Goal: Ask a question: Seek information or help from site administrators or community

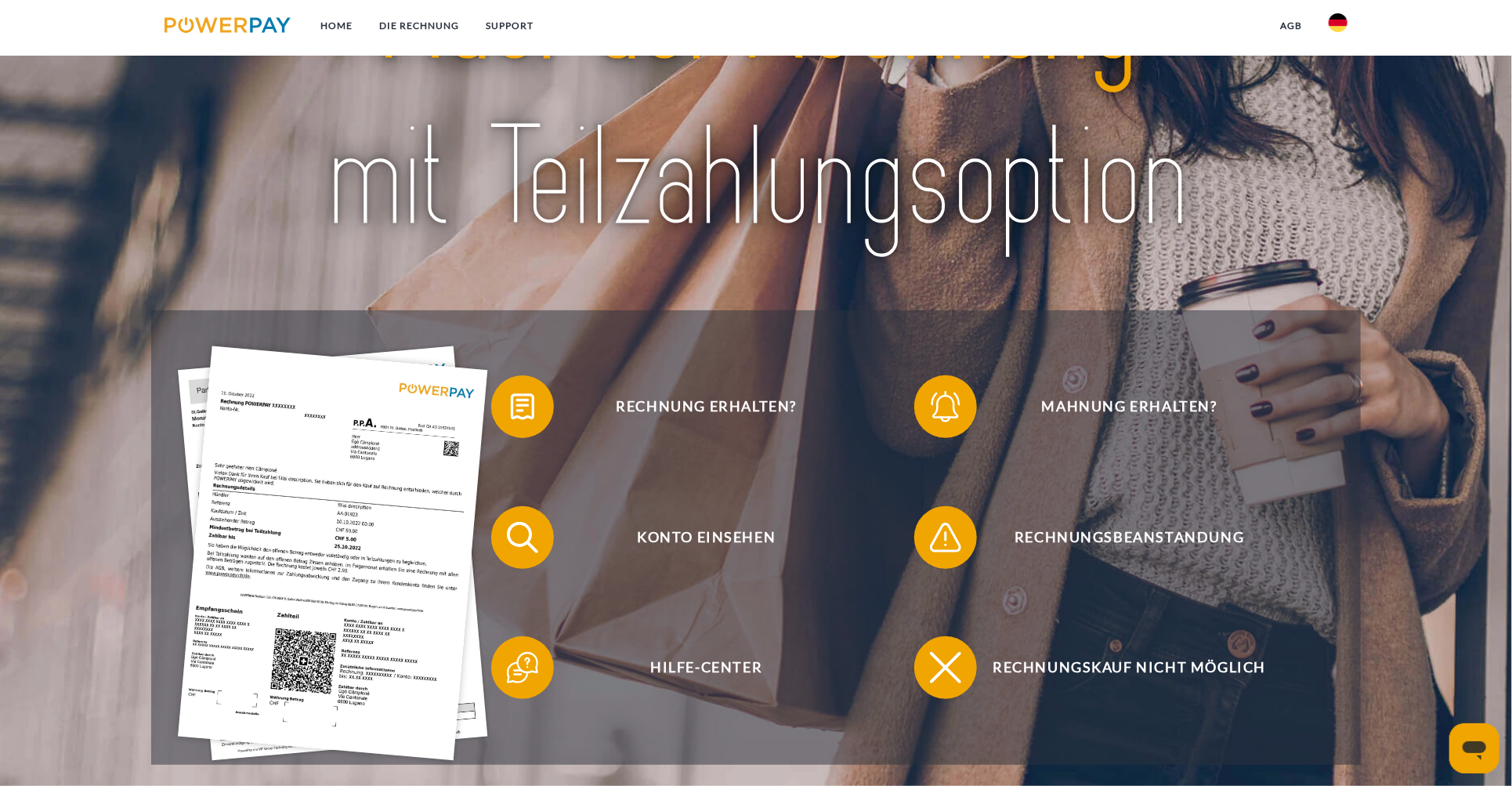
scroll to position [236, 0]
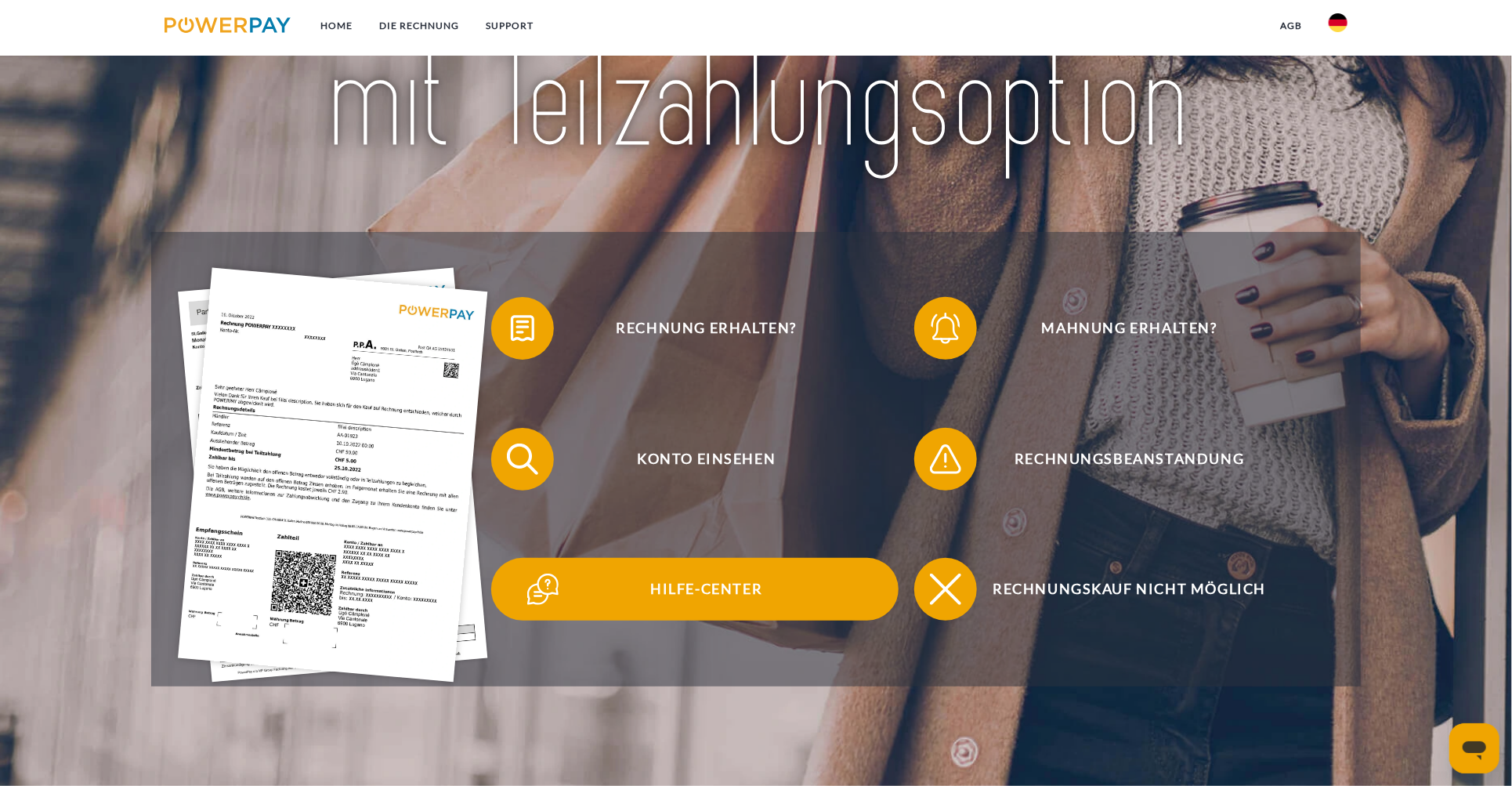
click at [711, 593] on span "Hilfe-Center" at bounding box center [706, 590] width 384 height 63
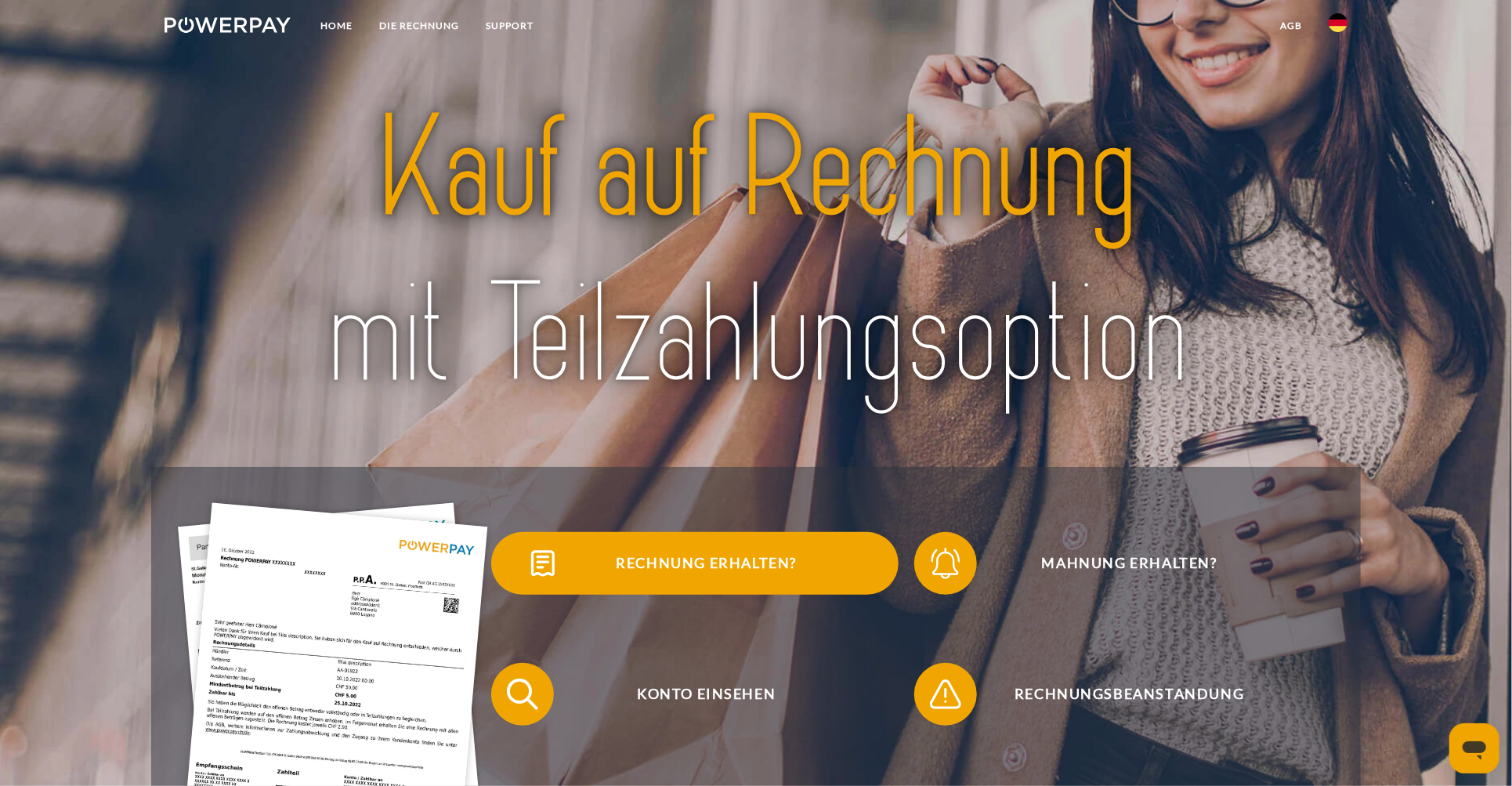
click at [674, 563] on span "Rechnung erhalten?" at bounding box center [706, 563] width 384 height 63
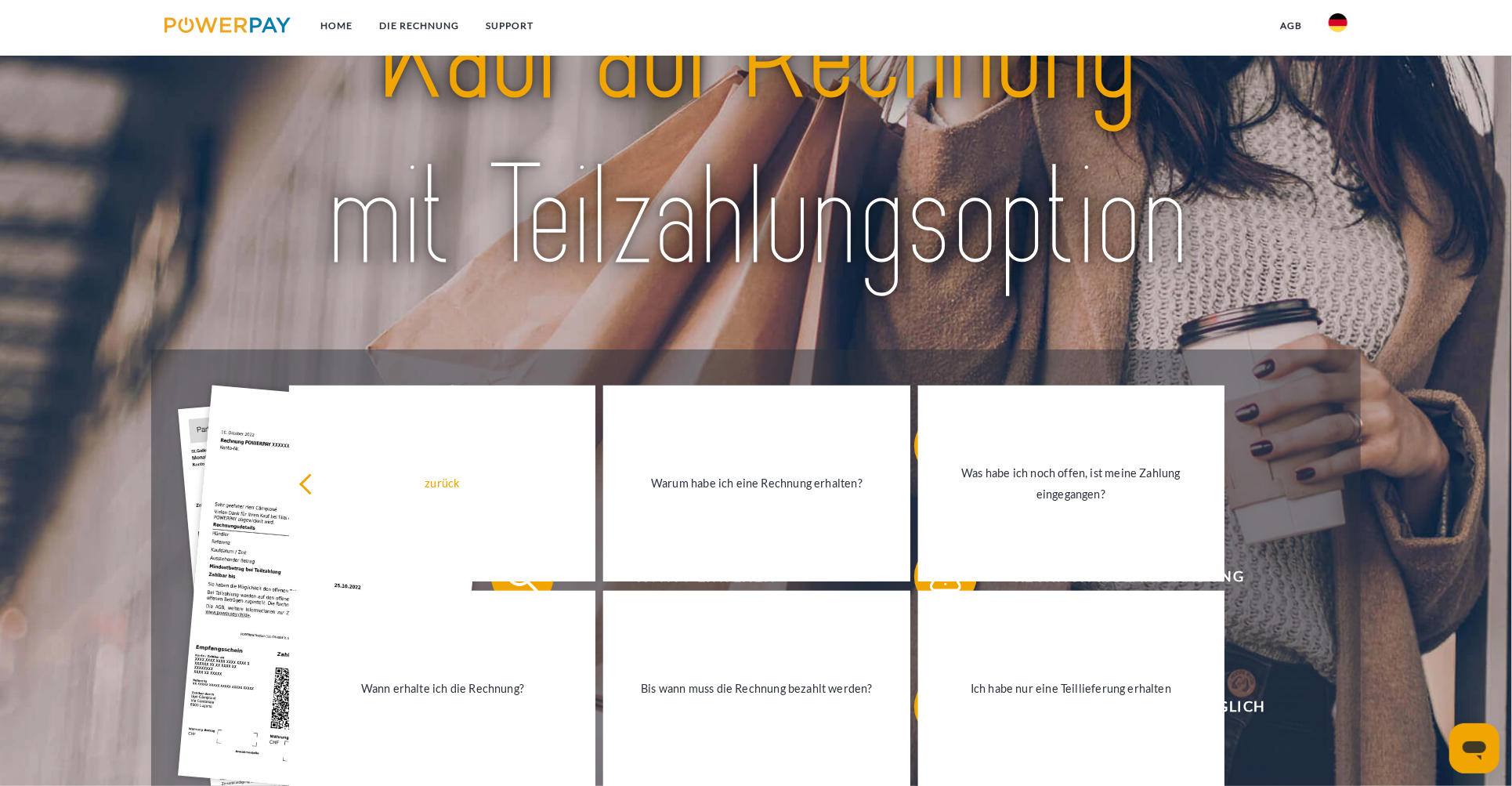
scroll to position [157, 0]
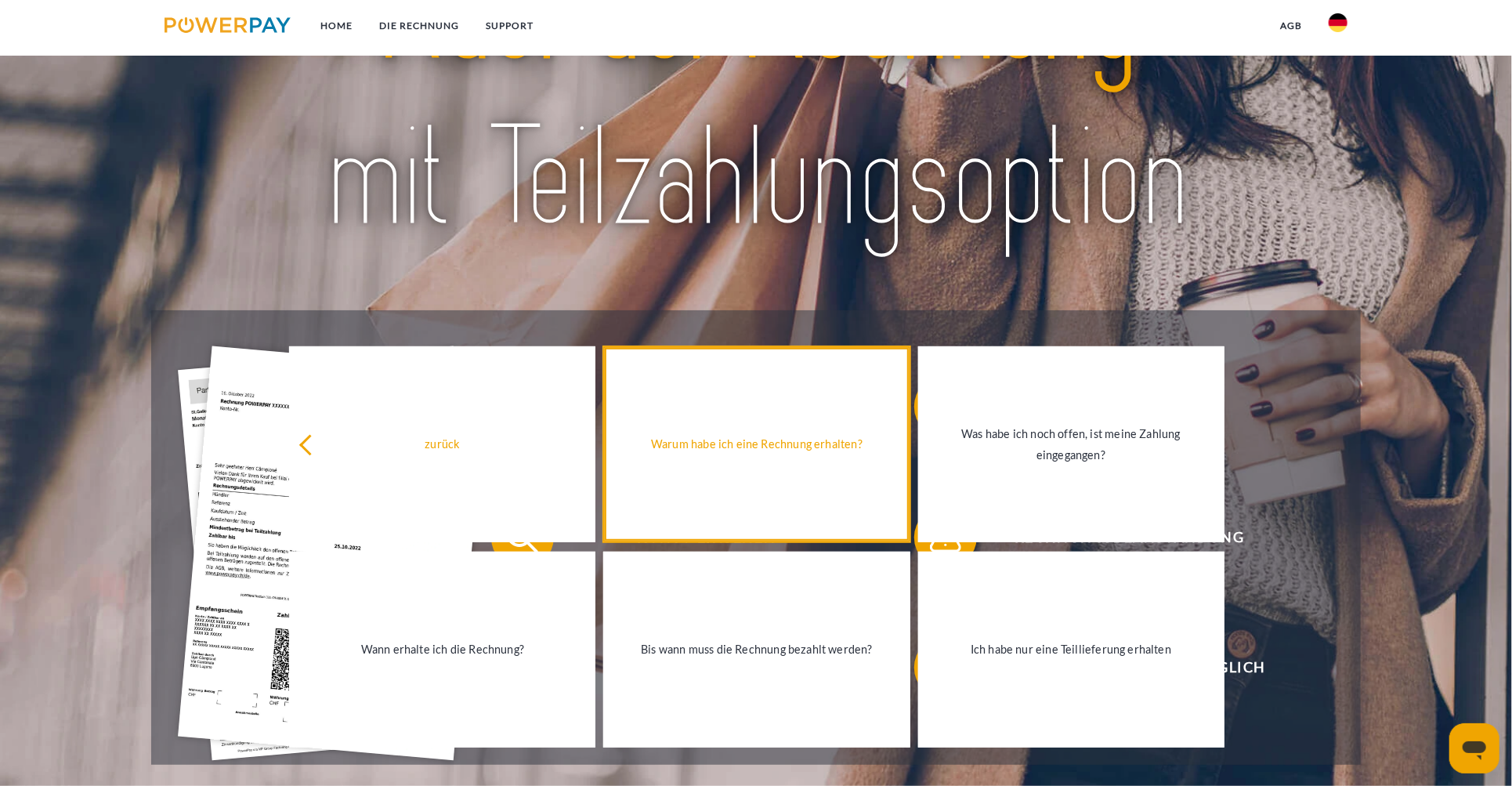
click at [737, 451] on div "Warum habe ich eine Rechnung erhalten?" at bounding box center [756, 444] width 288 height 21
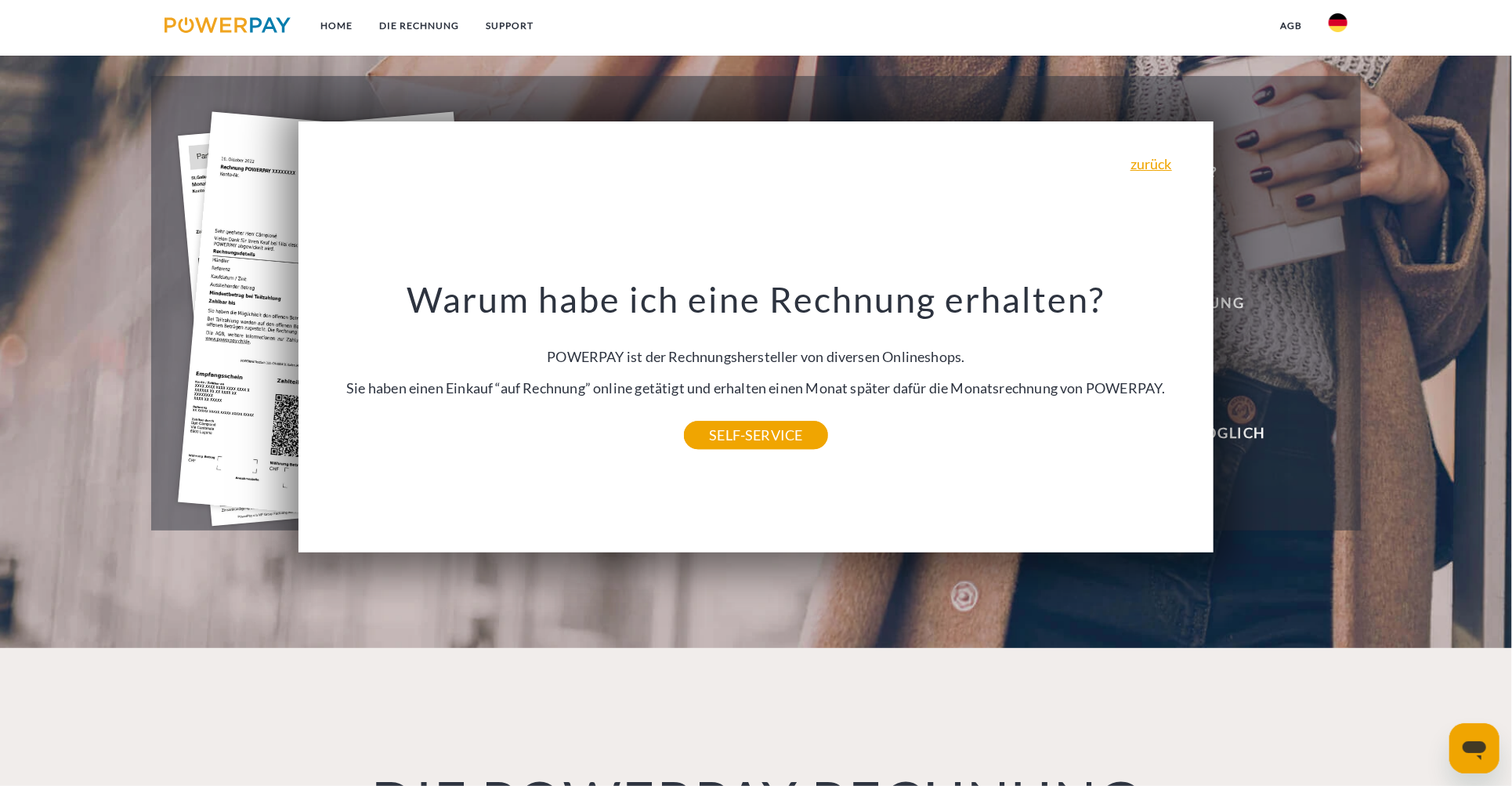
scroll to position [392, 0]
click at [752, 438] on link "SELF-SERVICE" at bounding box center [755, 434] width 143 height 28
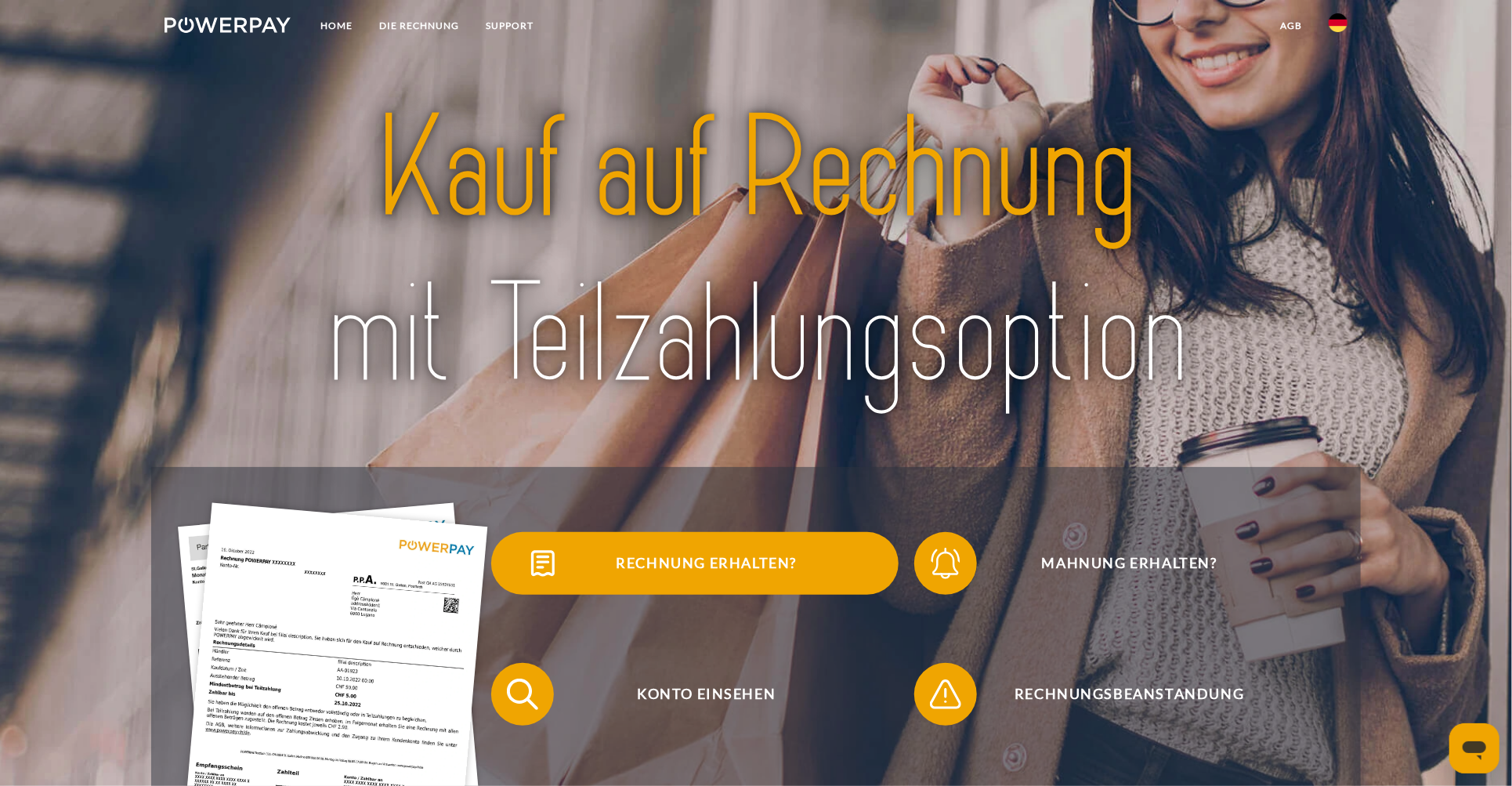
click at [679, 572] on span "Rechnung erhalten?" at bounding box center [706, 563] width 384 height 63
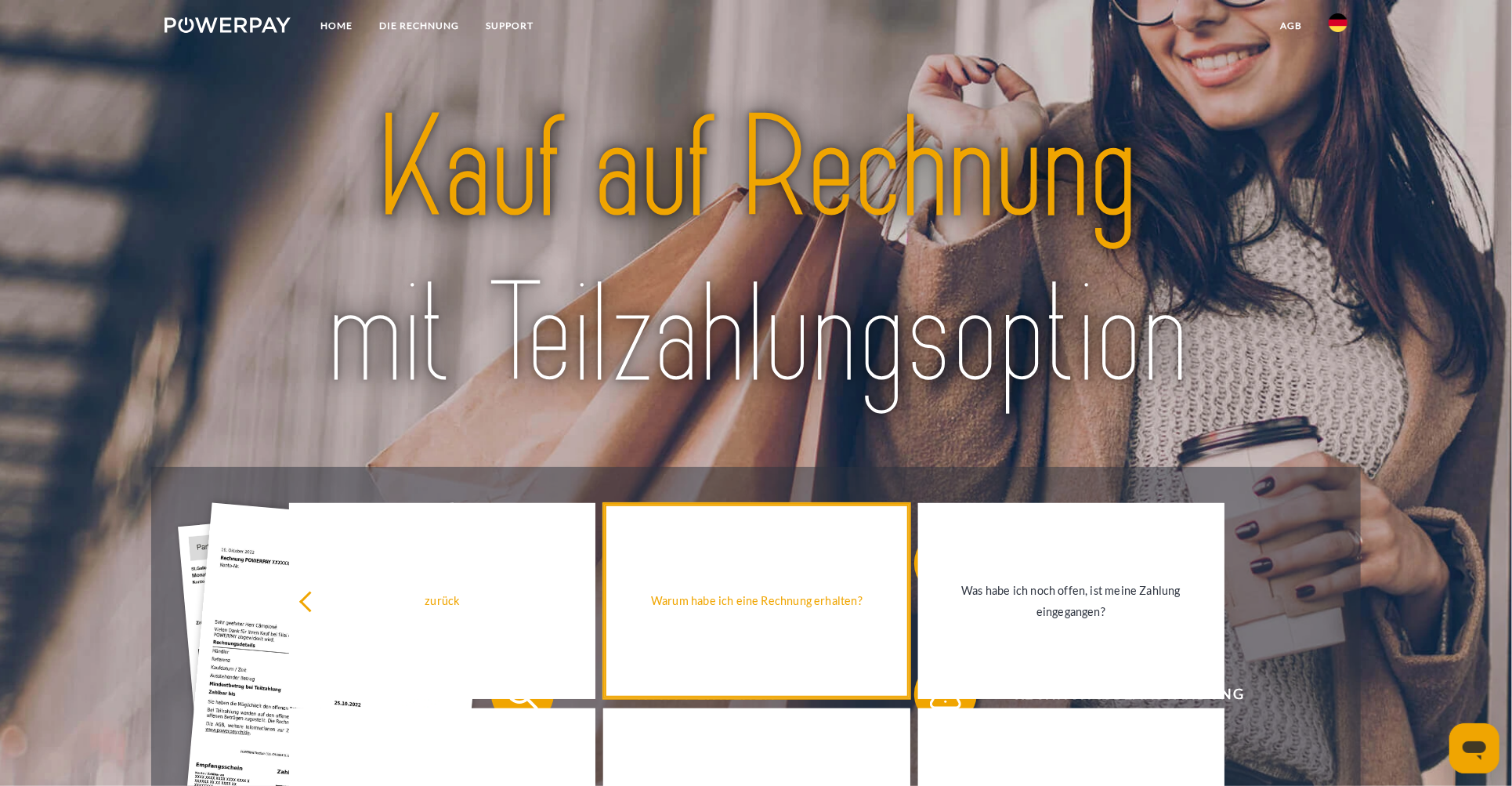
click at [748, 598] on div "Warum habe ich eine Rechnung erhalten?" at bounding box center [756, 601] width 288 height 21
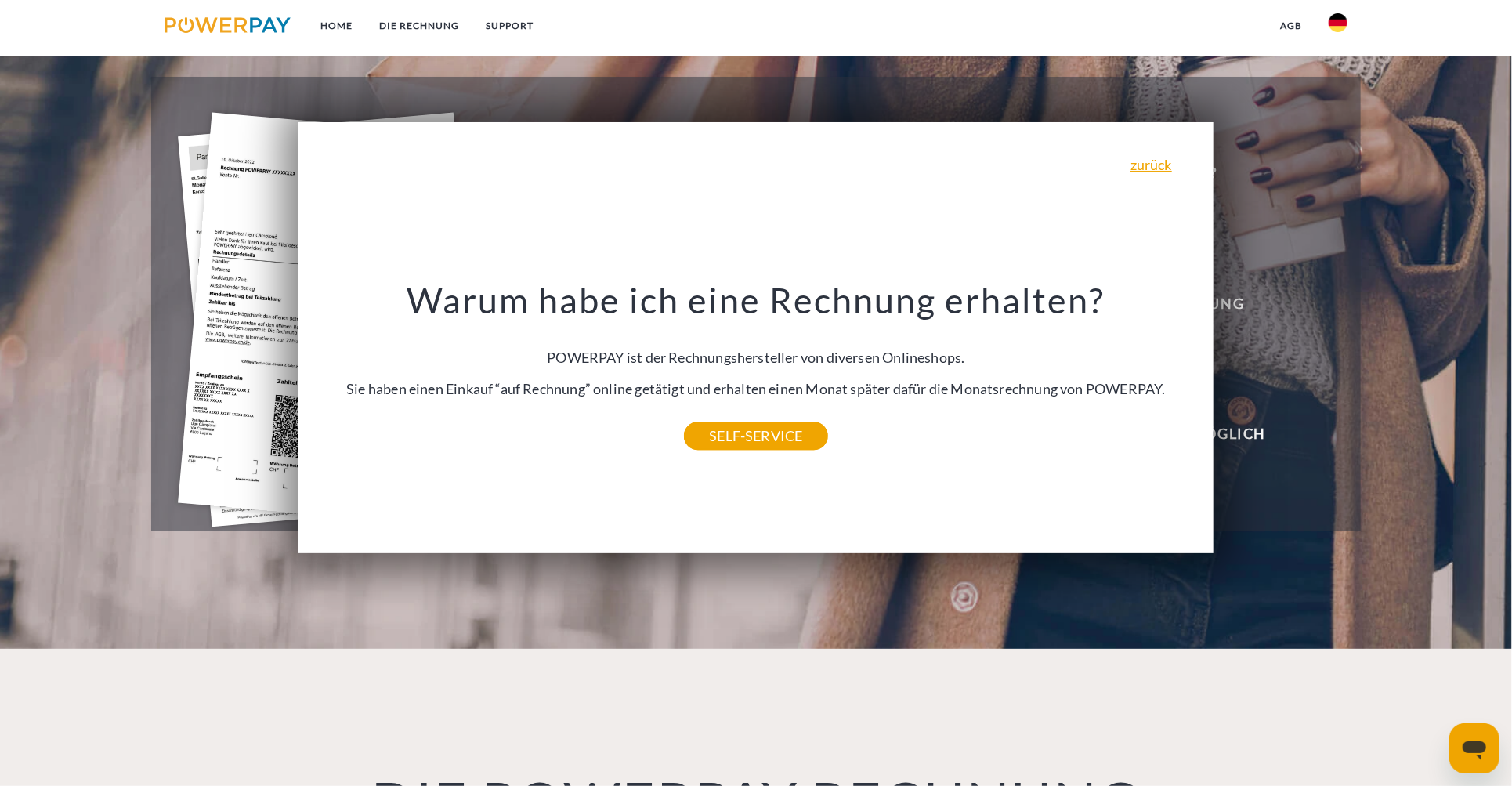
scroll to position [392, 0]
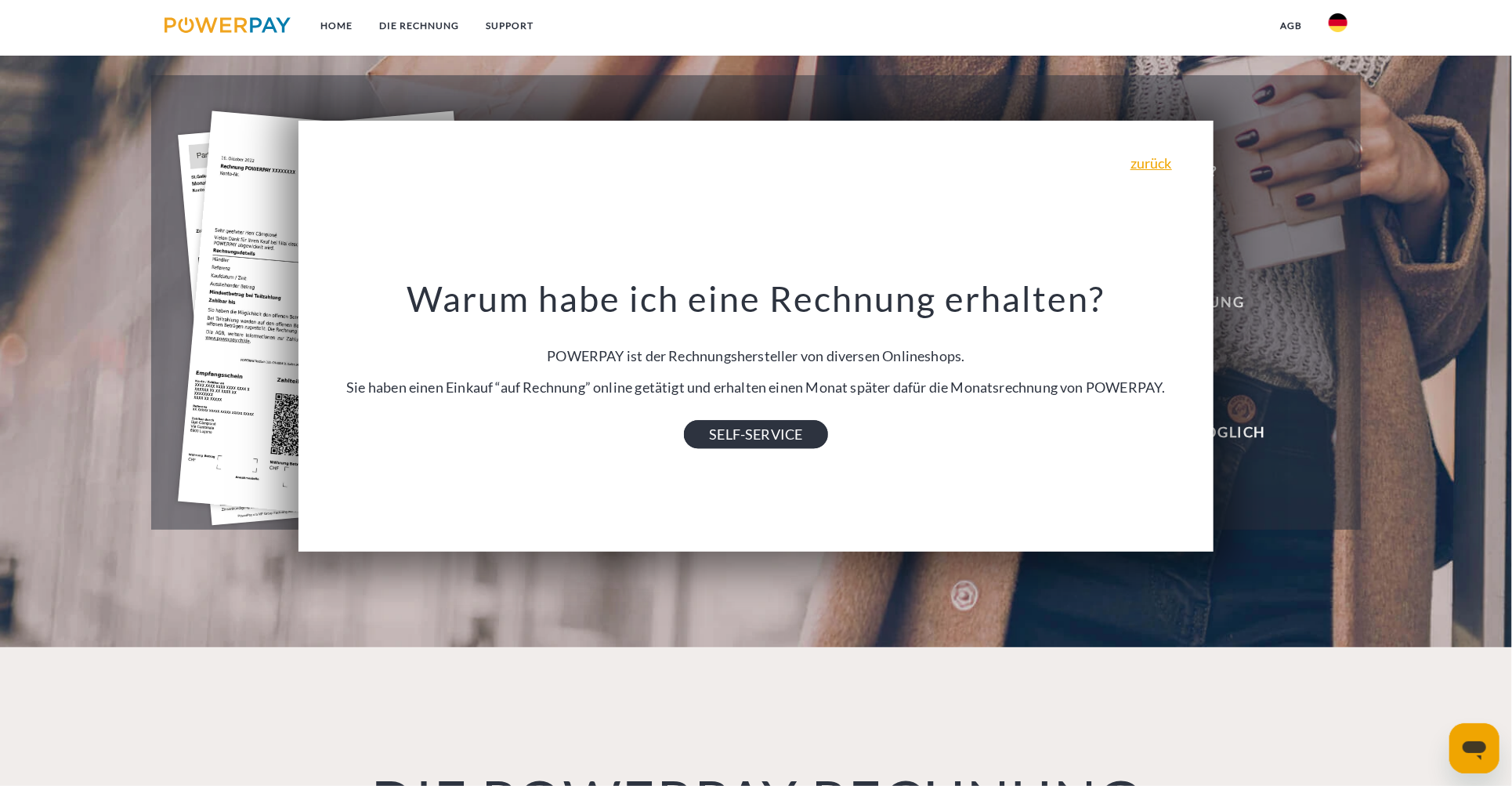
click at [789, 439] on link "SELF-SERVICE" at bounding box center [755, 434] width 143 height 28
